Goal: Task Accomplishment & Management: Manage account settings

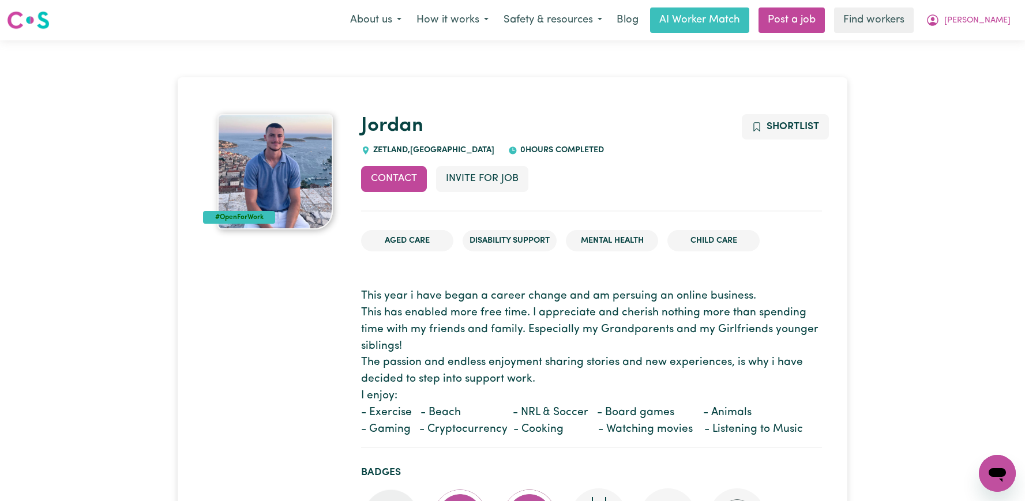
click at [996, 33] on div "Menu About us How it works Safety & resources Blog AI Worker Match Post a job F…" at bounding box center [512, 20] width 1025 height 27
click at [996, 25] on span "[PERSON_NAME]" at bounding box center [977, 20] width 66 height 13
click at [977, 69] on link "Logout" at bounding box center [971, 66] width 91 height 22
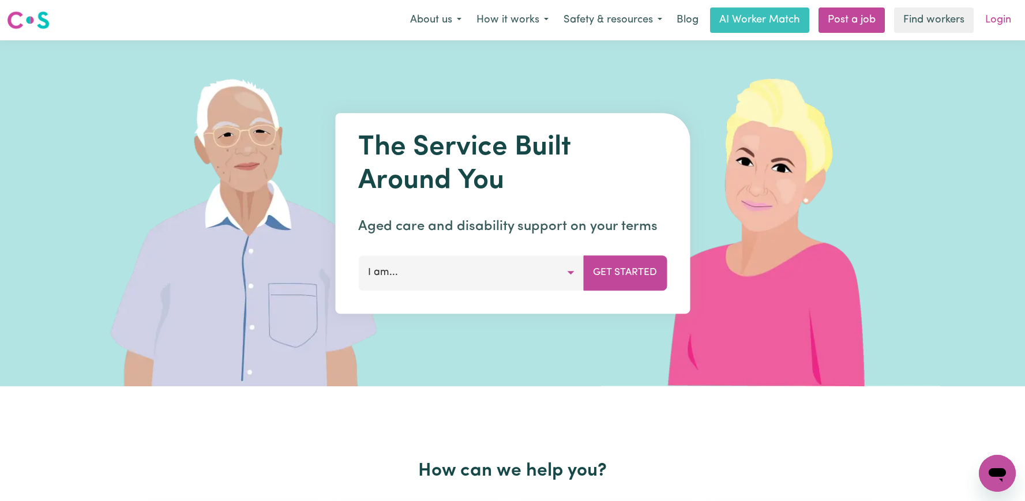
click at [995, 24] on link "Login" at bounding box center [998, 19] width 40 height 25
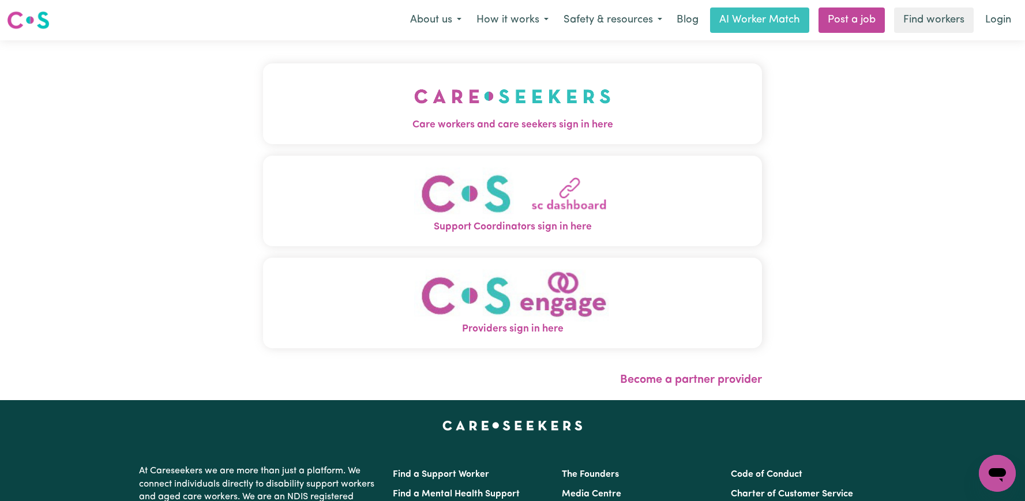
click at [566, 104] on button "Care workers and care seekers sign in here" at bounding box center [512, 103] width 499 height 81
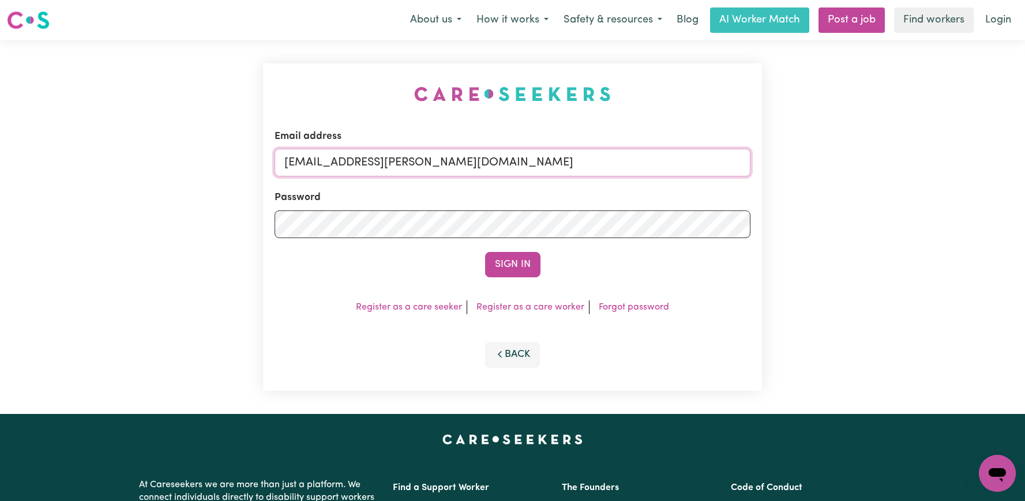
drag, startPoint x: 651, startPoint y: 166, endPoint x: 344, endPoint y: 166, distance: 306.8
click at [344, 166] on input "[EMAIL_ADDRESS][PERSON_NAME][DOMAIN_NAME]" at bounding box center [513, 163] width 476 height 28
paste input "MirabelleCF"
type input "[EMAIL_ADDRESS][DOMAIN_NAME]"
click at [485, 252] on button "Sign In" at bounding box center [512, 264] width 55 height 25
